Goal: Task Accomplishment & Management: Complete application form

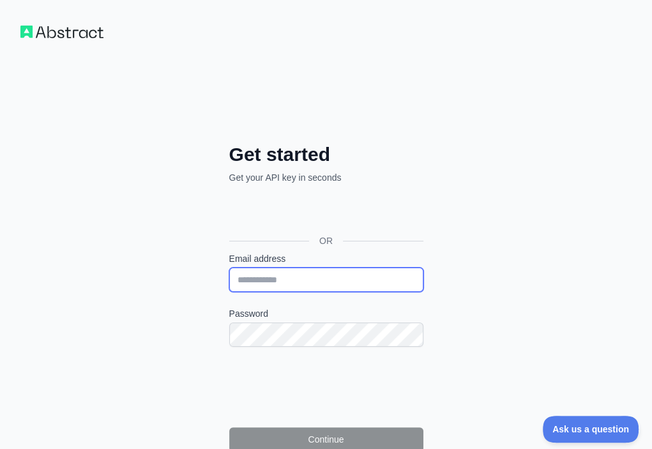
click at [229, 267] on input "Email address" at bounding box center [326, 279] width 194 height 24
paste input "**********"
type input "**********"
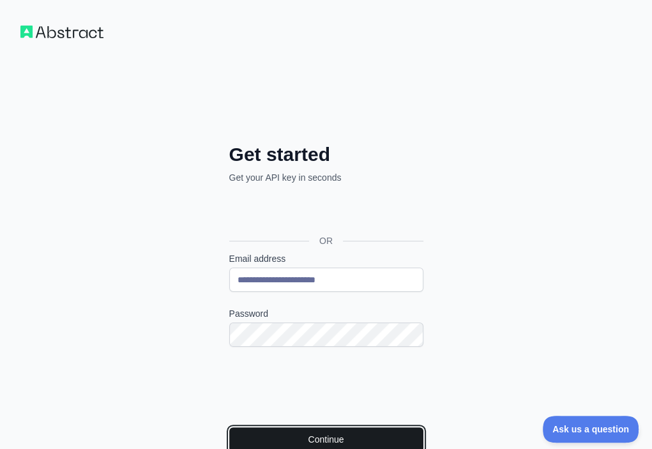
click at [229, 427] on button "Continue" at bounding box center [326, 439] width 194 height 24
